Goal: Task Accomplishment & Management: Manage account settings

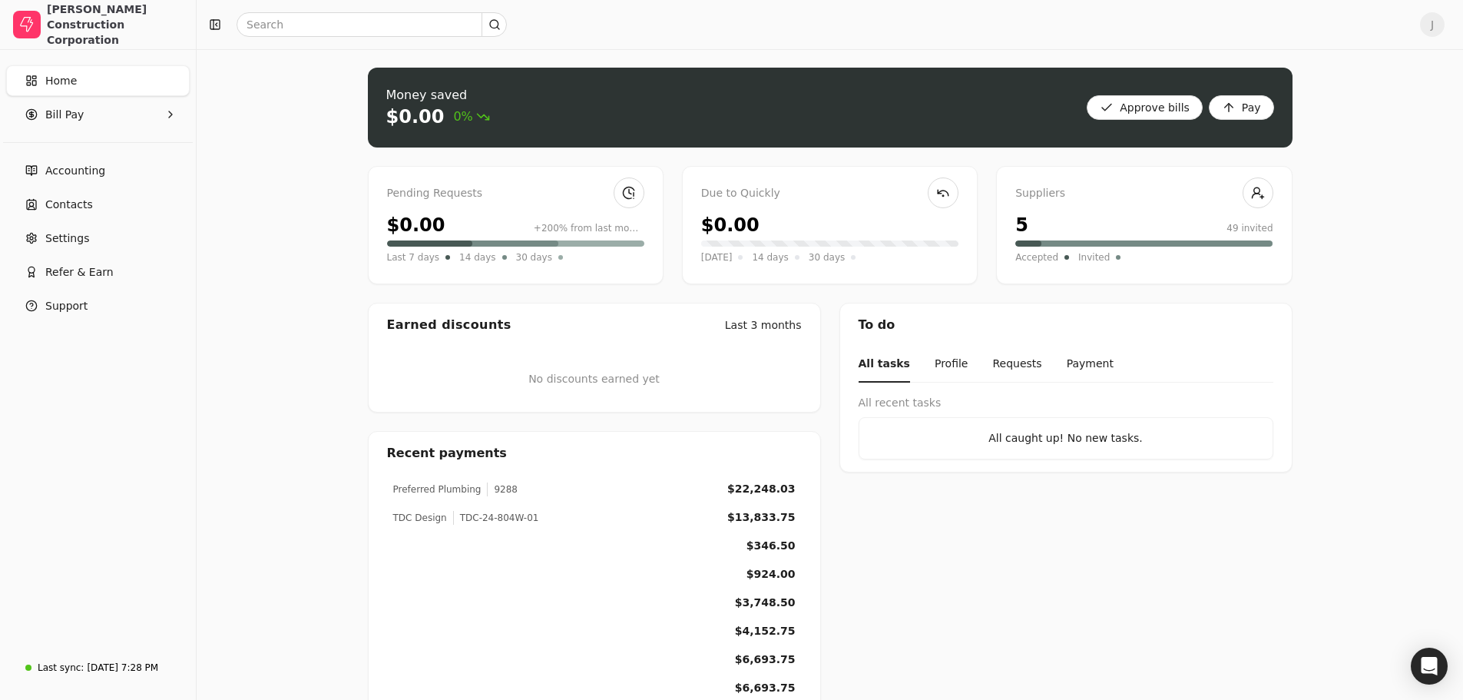
click at [468, 223] on div "$0.00 +200% from last month" at bounding box center [515, 225] width 257 height 28
click at [1162, 116] on bills "Approve bills" at bounding box center [1145, 107] width 116 height 25
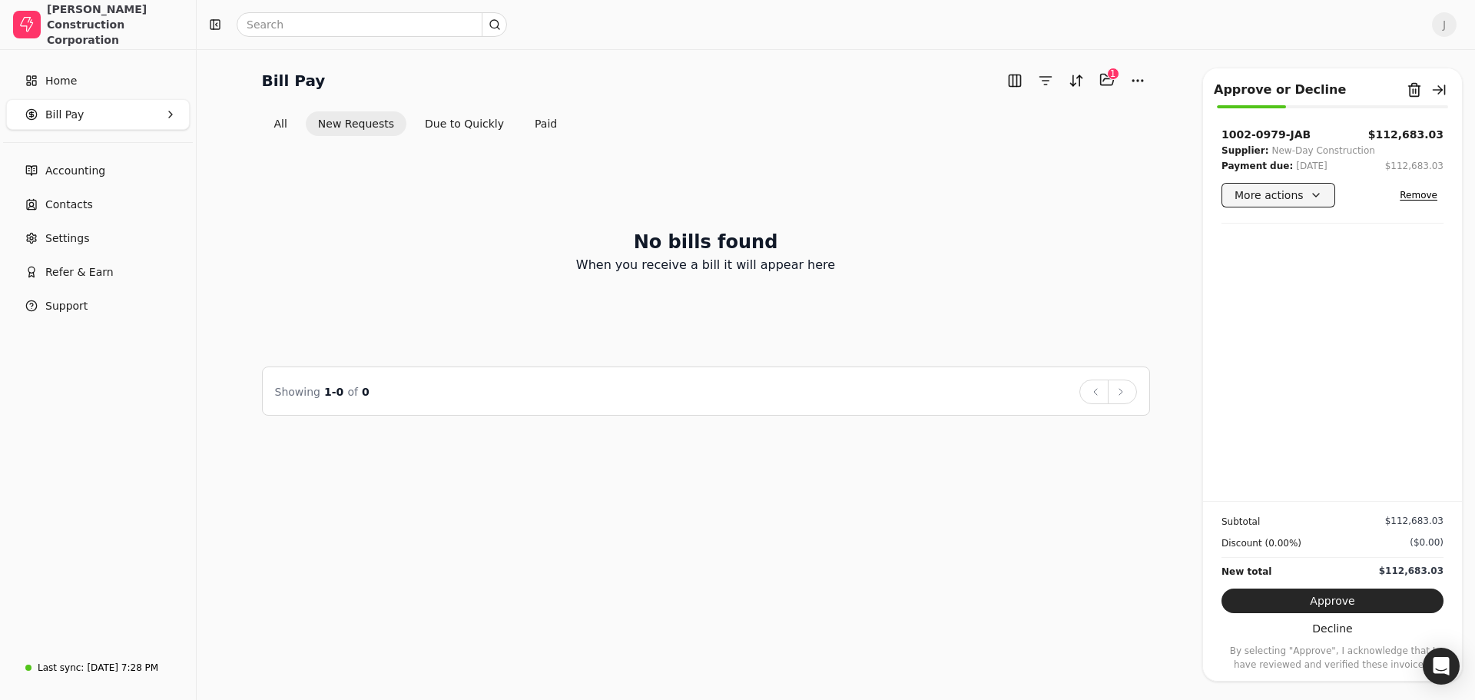
click at [1307, 195] on button "More actions" at bounding box center [1278, 195] width 114 height 25
click at [1331, 636] on button "Decline" at bounding box center [1332, 628] width 222 height 25
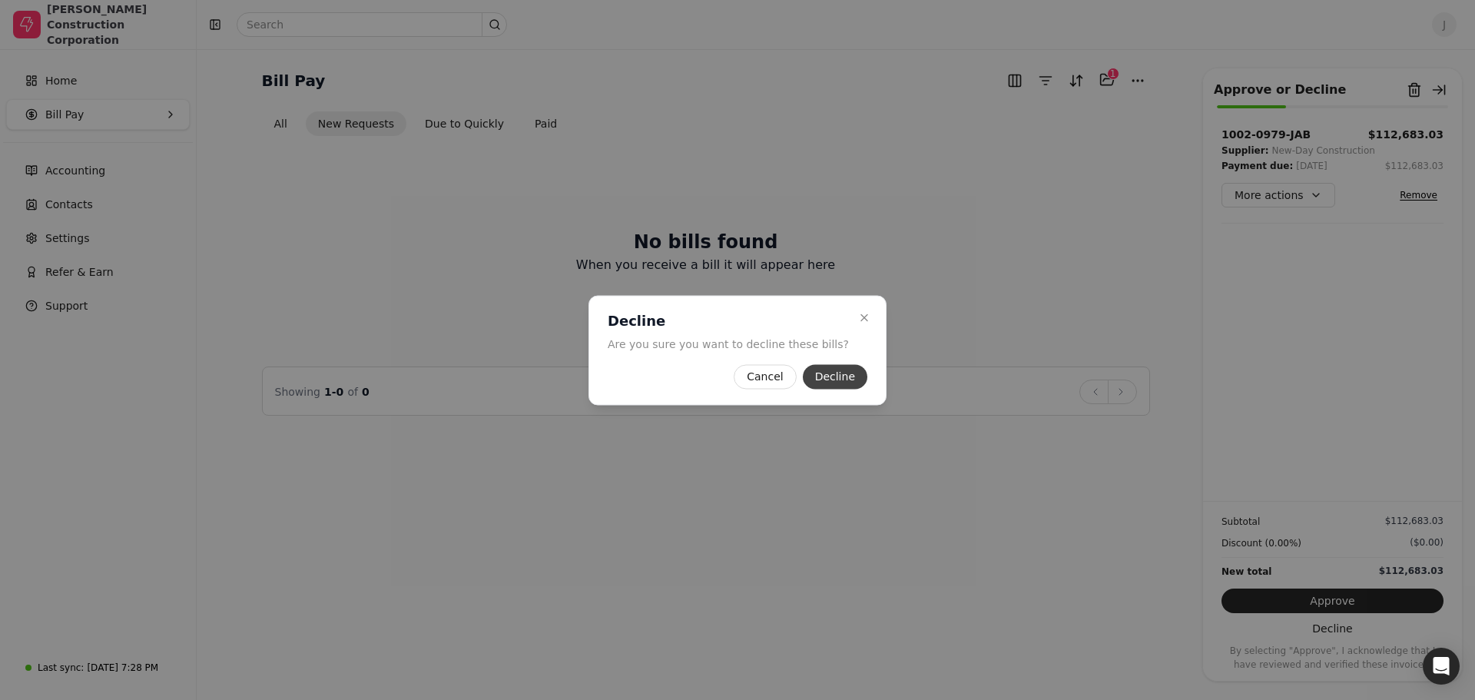
click at [846, 383] on button "Decline" at bounding box center [835, 376] width 65 height 25
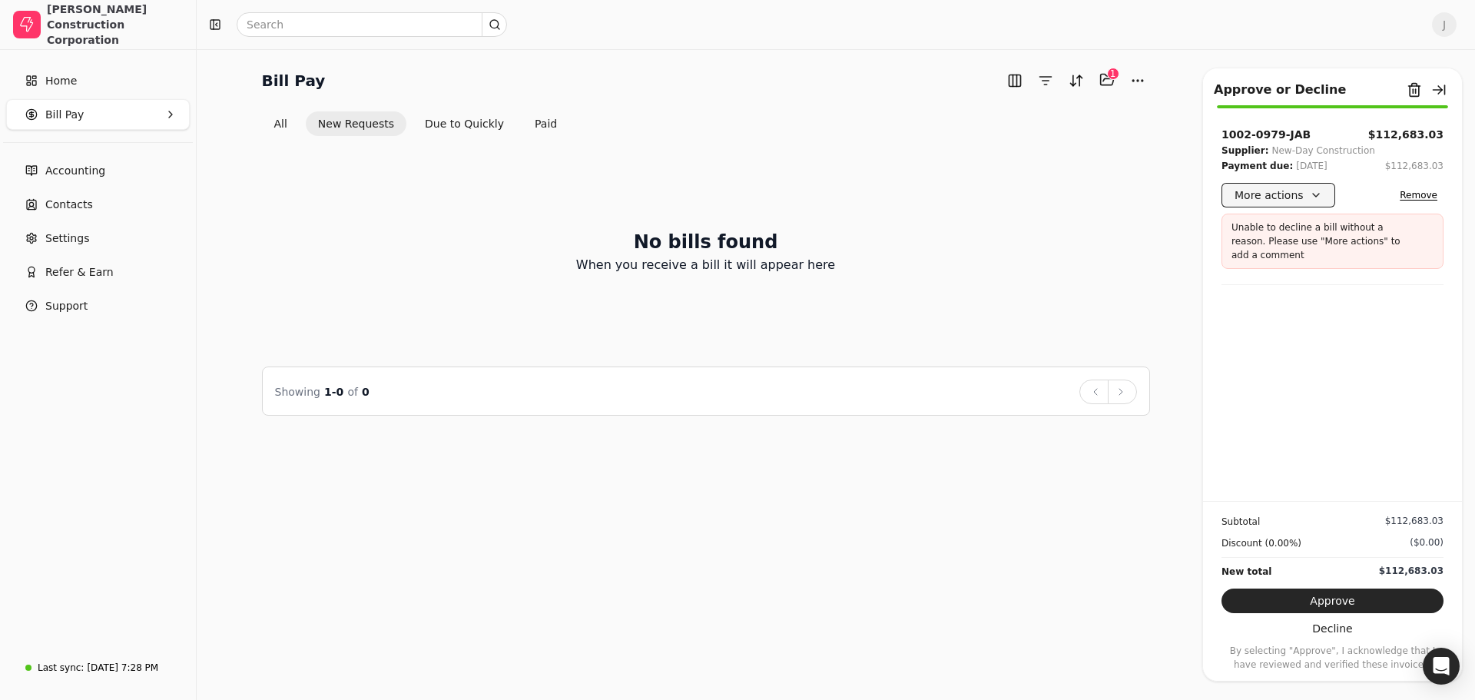
click at [1284, 194] on button "More actions" at bounding box center [1278, 195] width 114 height 25
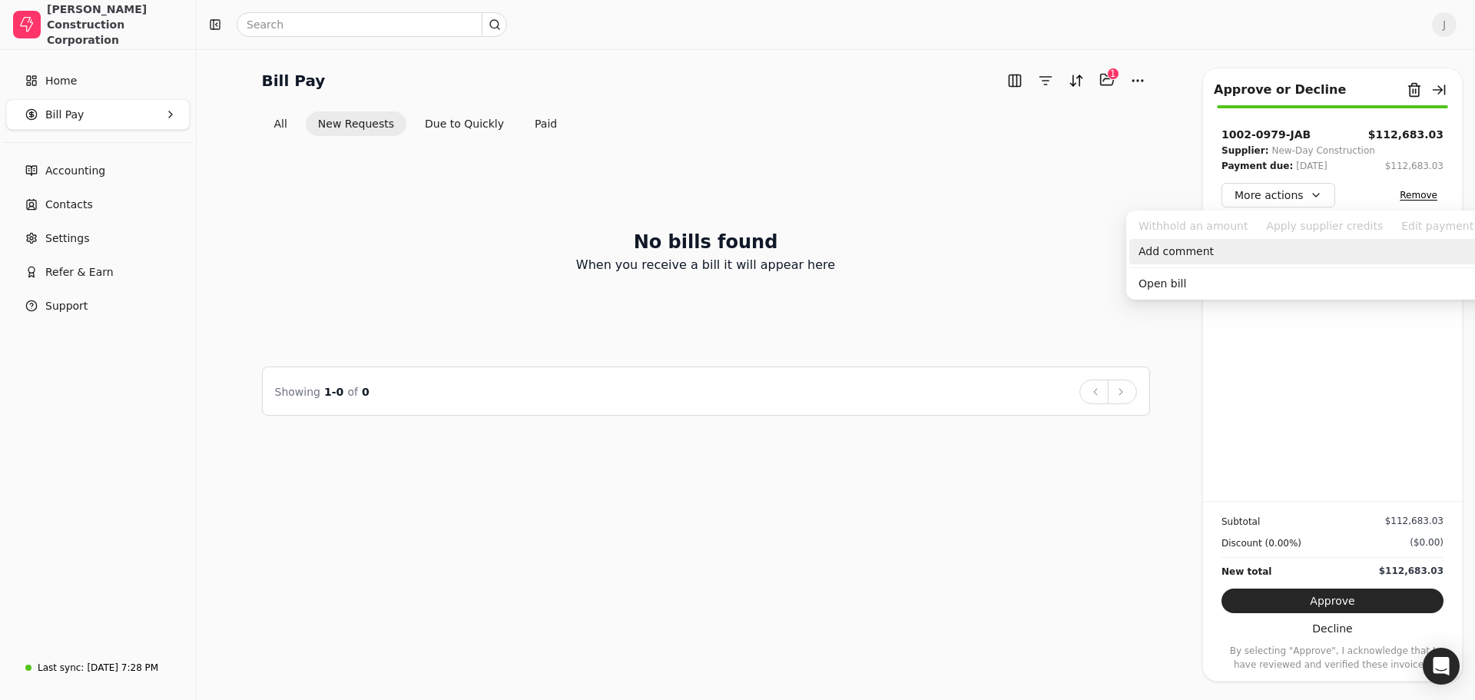
click at [1181, 249] on div "Add comment" at bounding box center [1319, 251] width 381 height 25
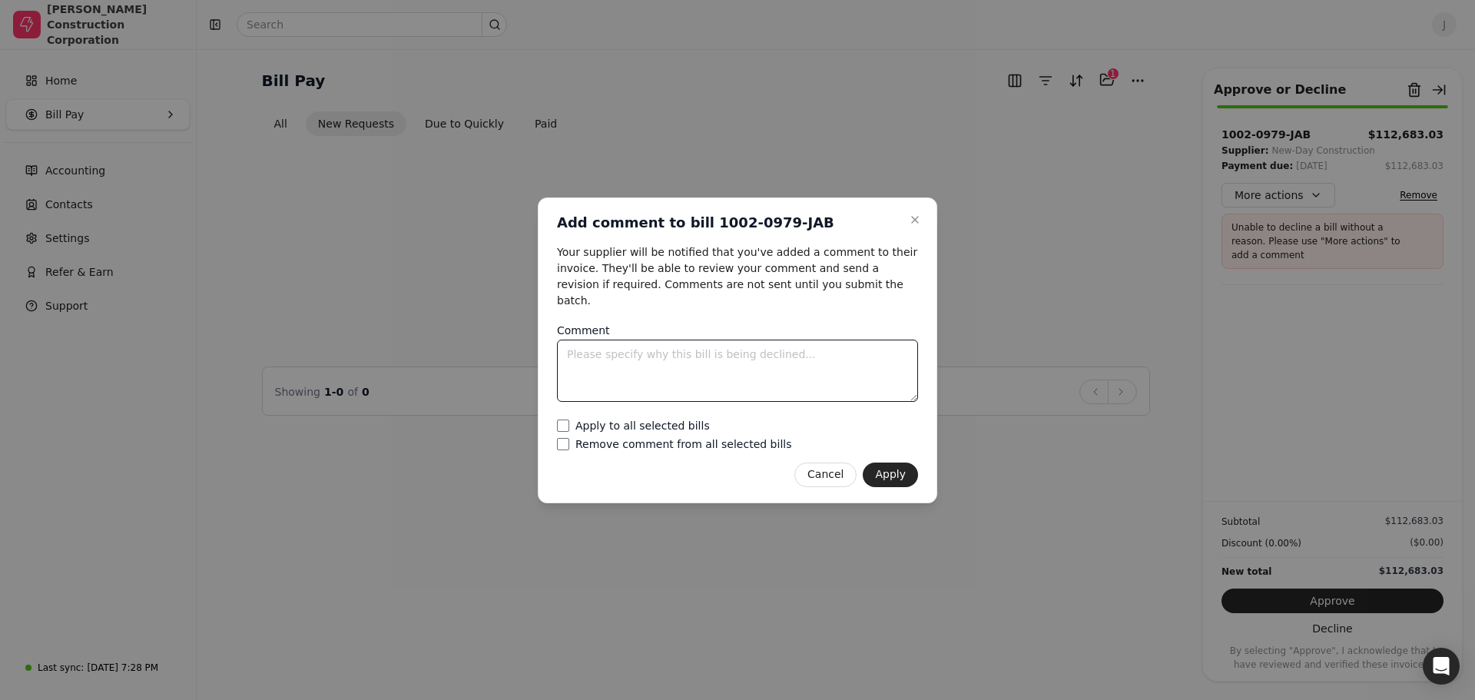
click at [607, 348] on textarea "Comment" at bounding box center [737, 370] width 361 height 62
type textarea "Decided to pay invoice 1002-0980-JAB instead."
click at [566, 420] on bills "Apply to all selected bills" at bounding box center [563, 425] width 12 height 12
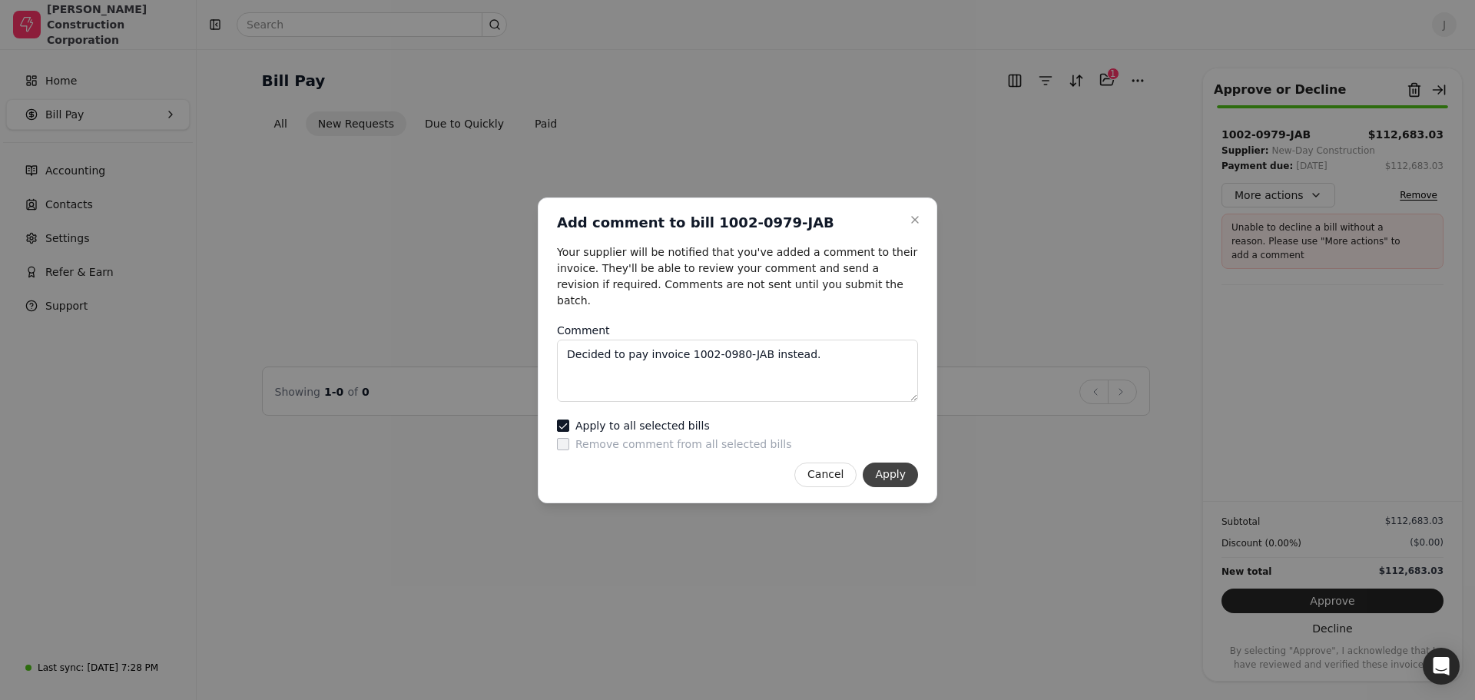
click at [896, 462] on button "Apply" at bounding box center [890, 474] width 55 height 25
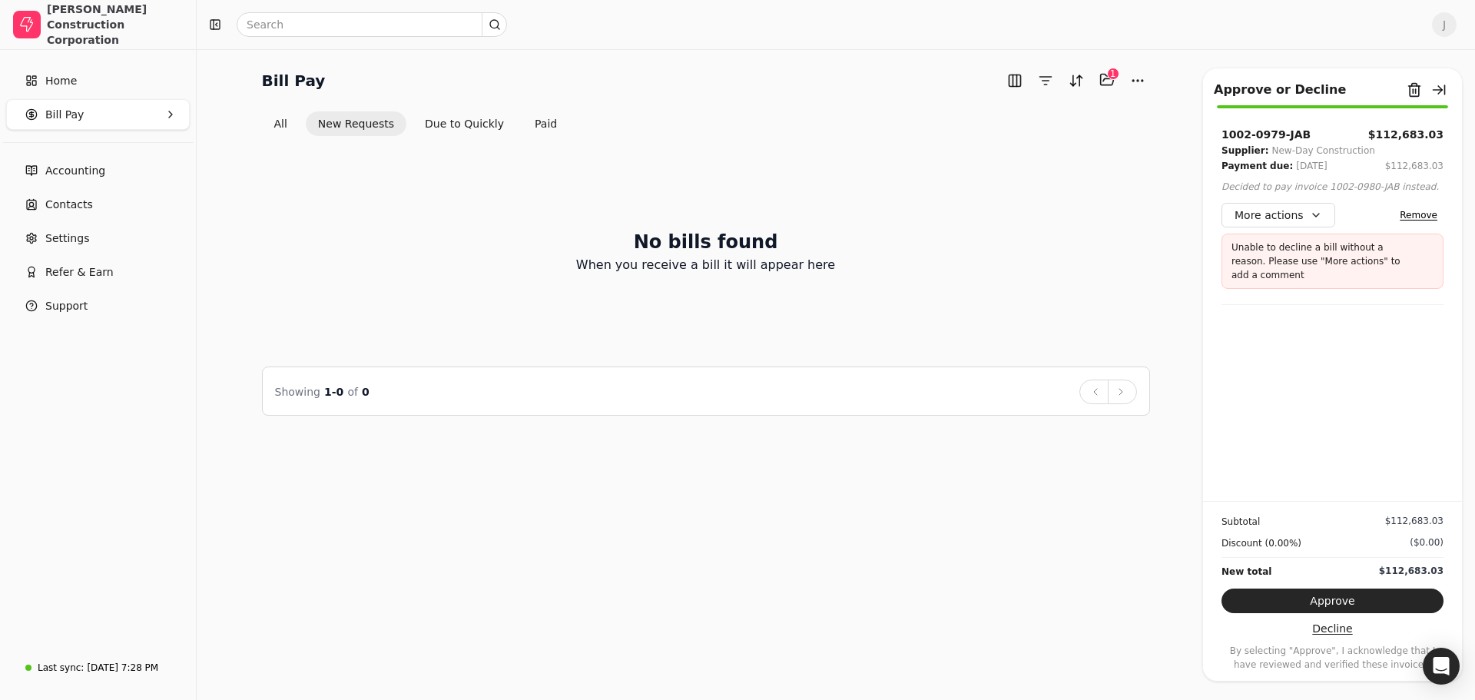
click at [1342, 628] on button "Decline" at bounding box center [1332, 628] width 222 height 25
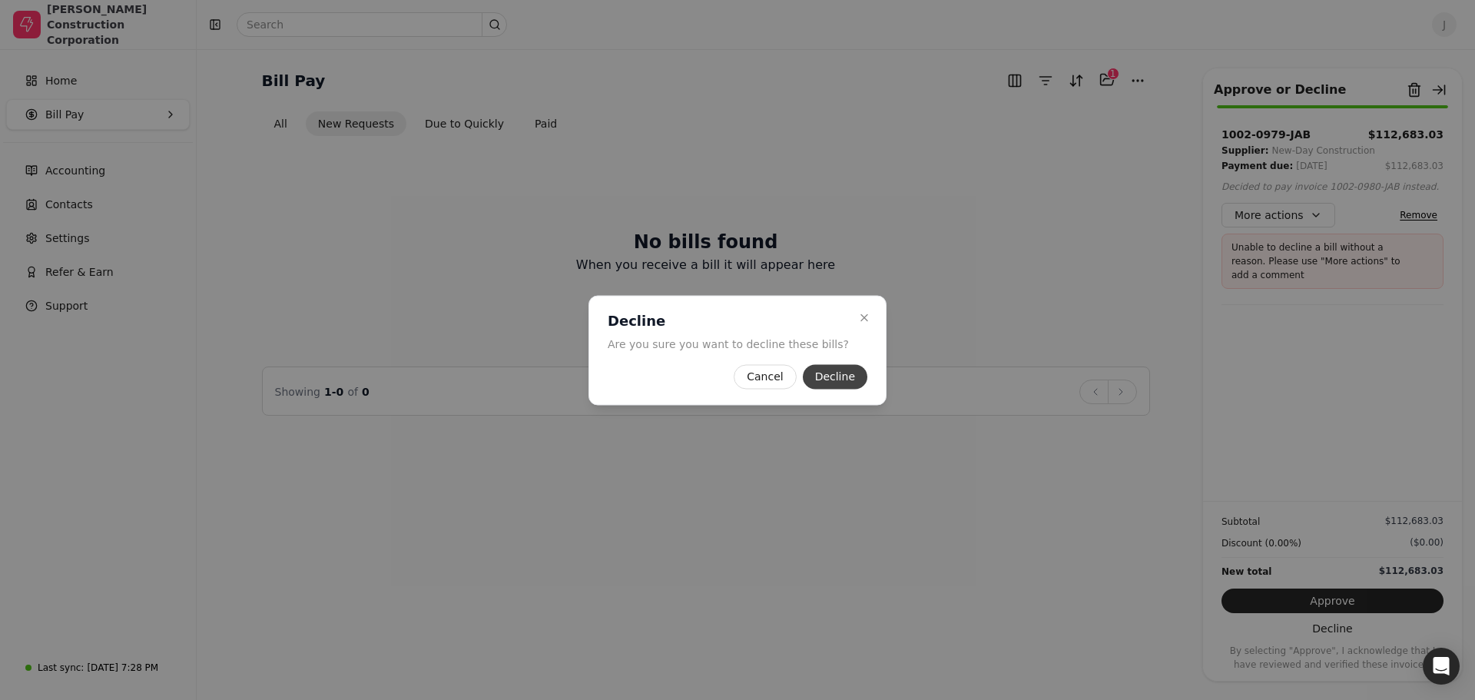
click at [826, 374] on button "Decline" at bounding box center [835, 376] width 65 height 25
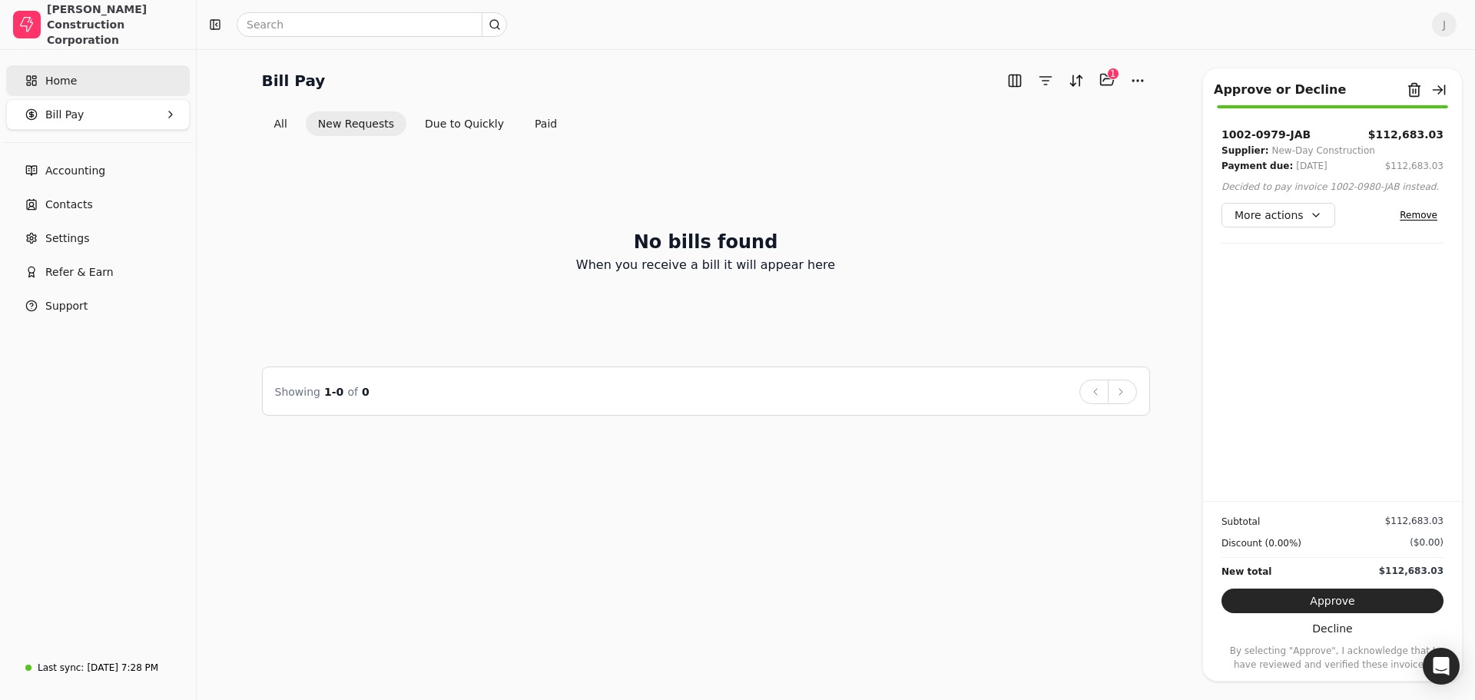
click at [48, 85] on span "Home" at bounding box center [60, 81] width 31 height 16
